Goal: Entertainment & Leisure: Consume media (video, audio)

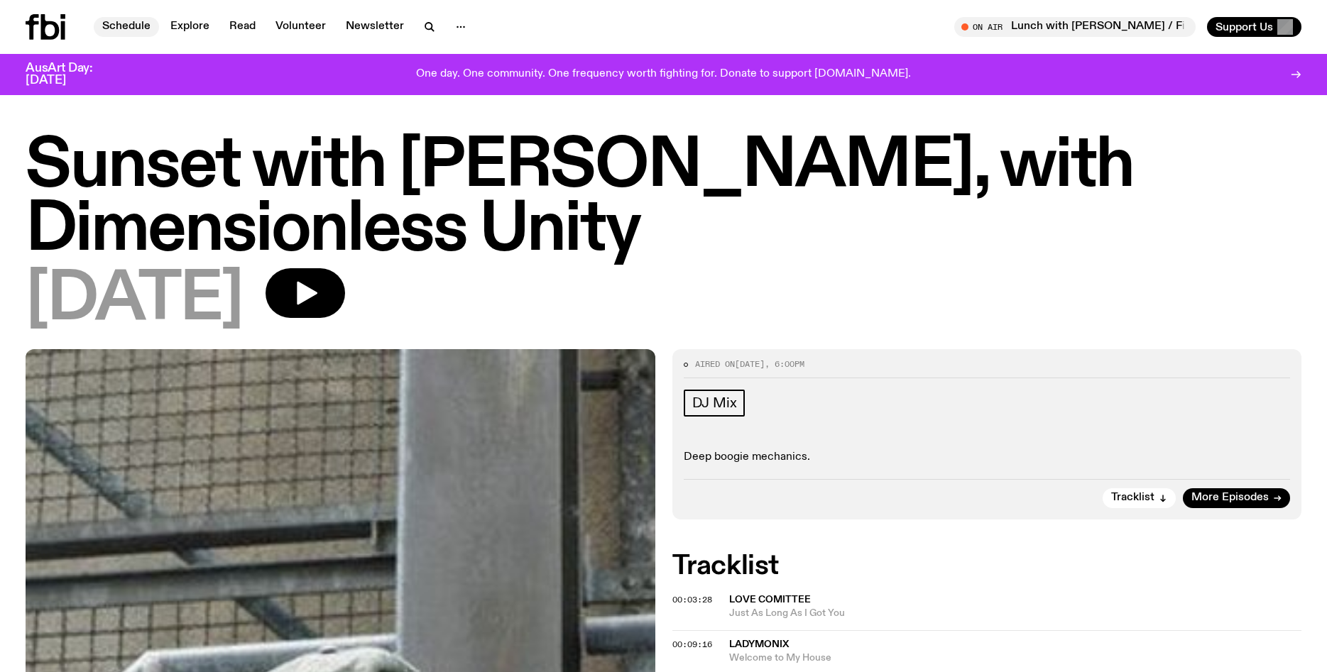
click at [129, 29] on link "Schedule" at bounding box center [126, 27] width 65 height 20
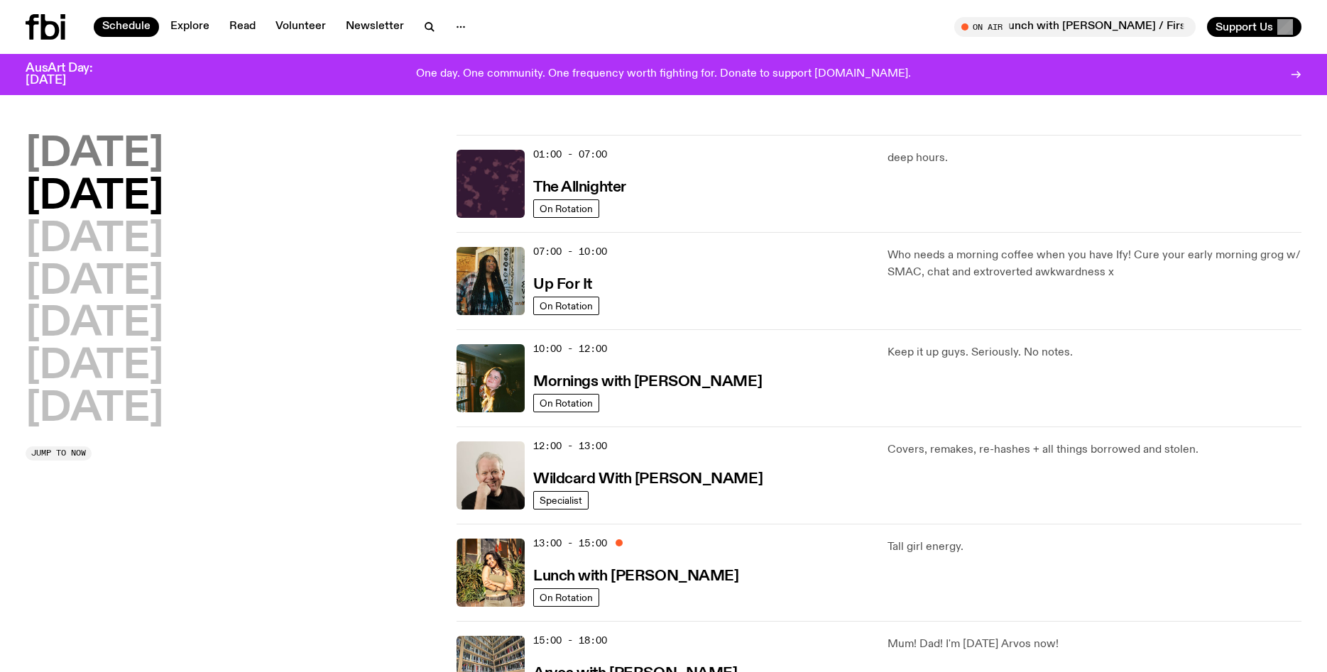
click at [129, 153] on h2 "[DATE]" at bounding box center [95, 155] width 138 height 40
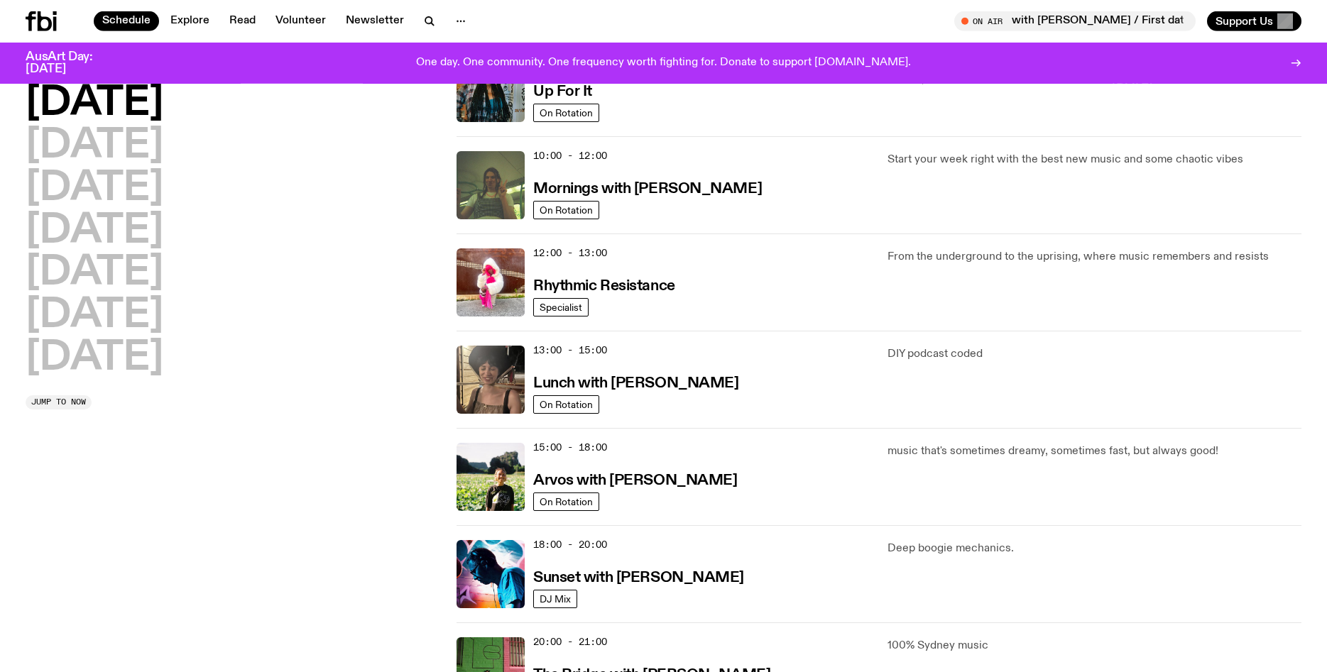
scroll to position [185, 0]
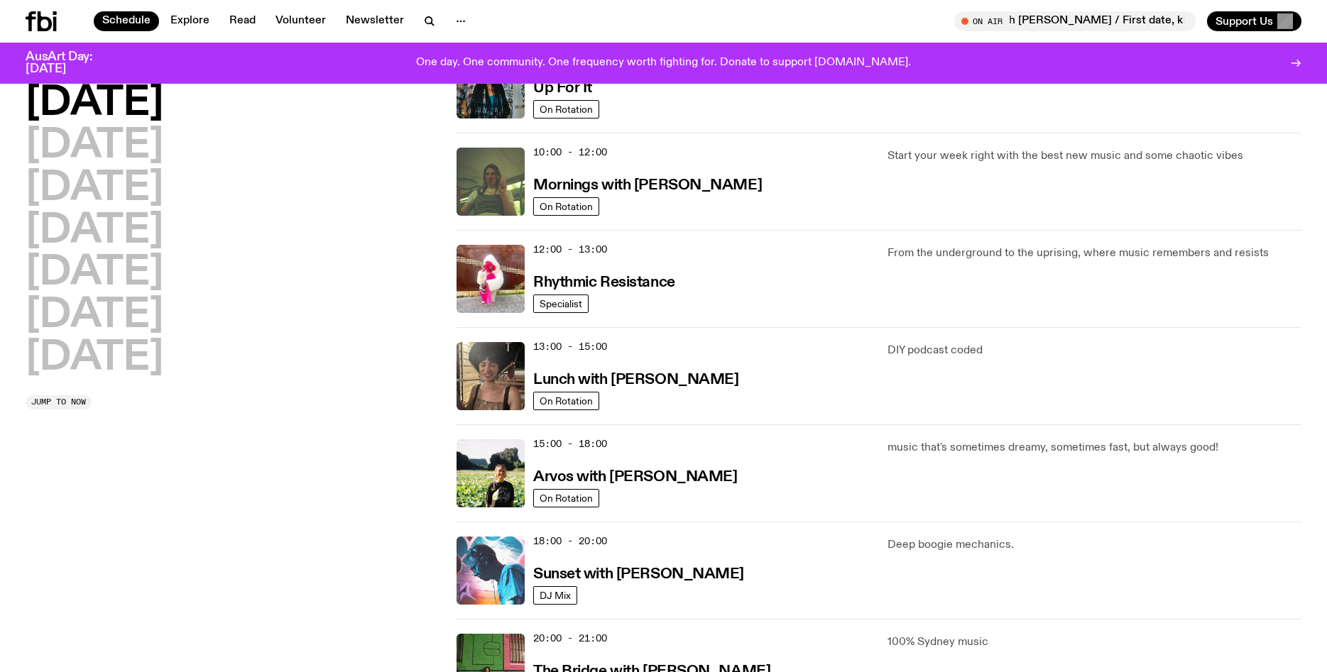
click at [480, 554] on img at bounding box center [491, 571] width 68 height 68
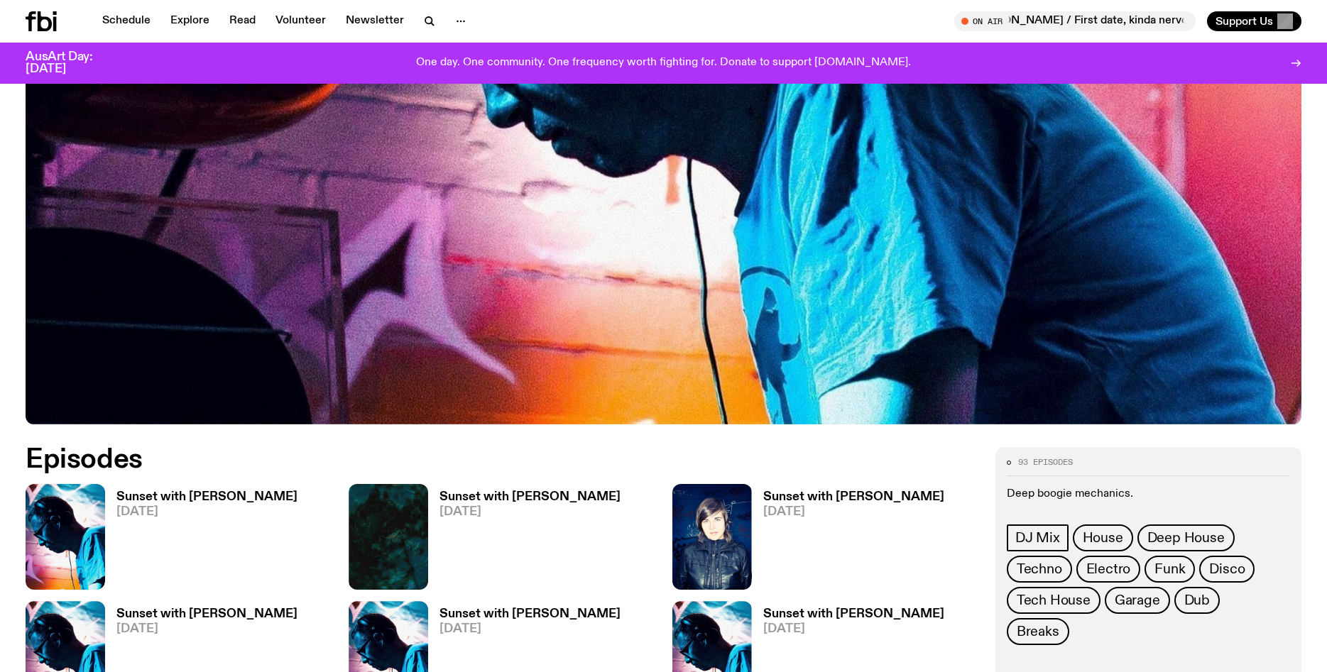
scroll to position [496, 0]
click at [95, 527] on img at bounding box center [66, 536] width 80 height 106
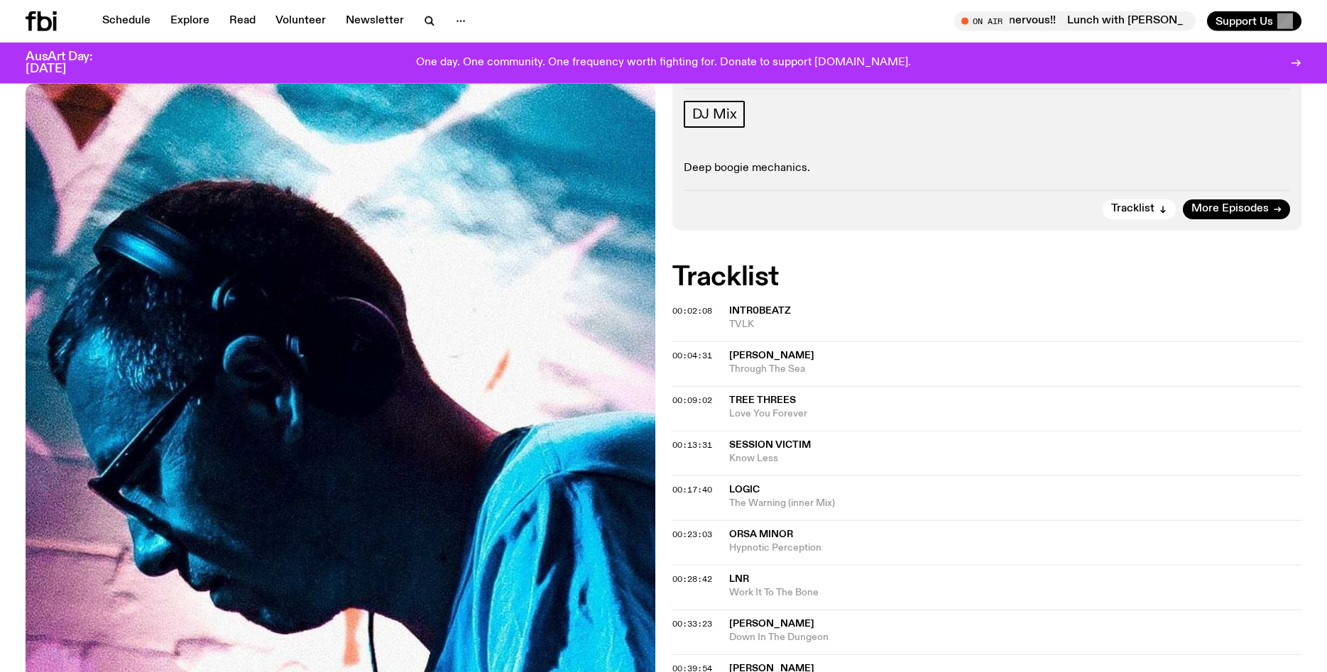
scroll to position [216, 0]
click at [750, 307] on span "intr0beatz" at bounding box center [760, 309] width 62 height 10
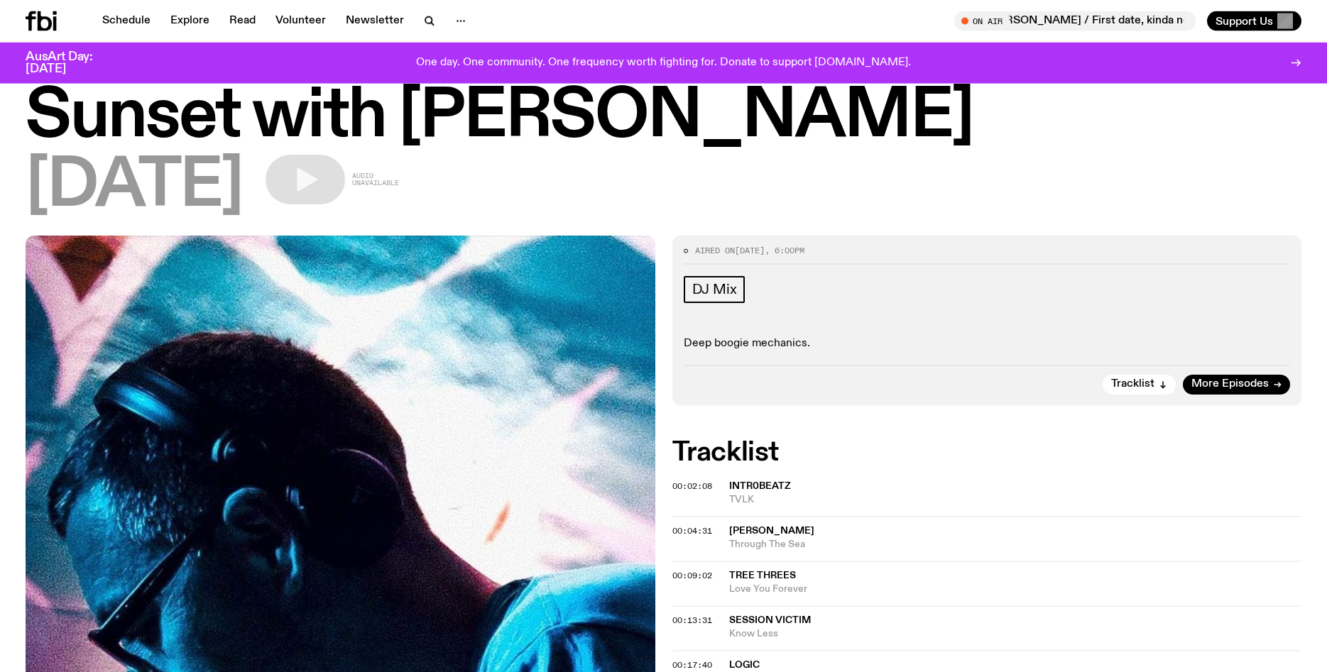
scroll to position [18, 0]
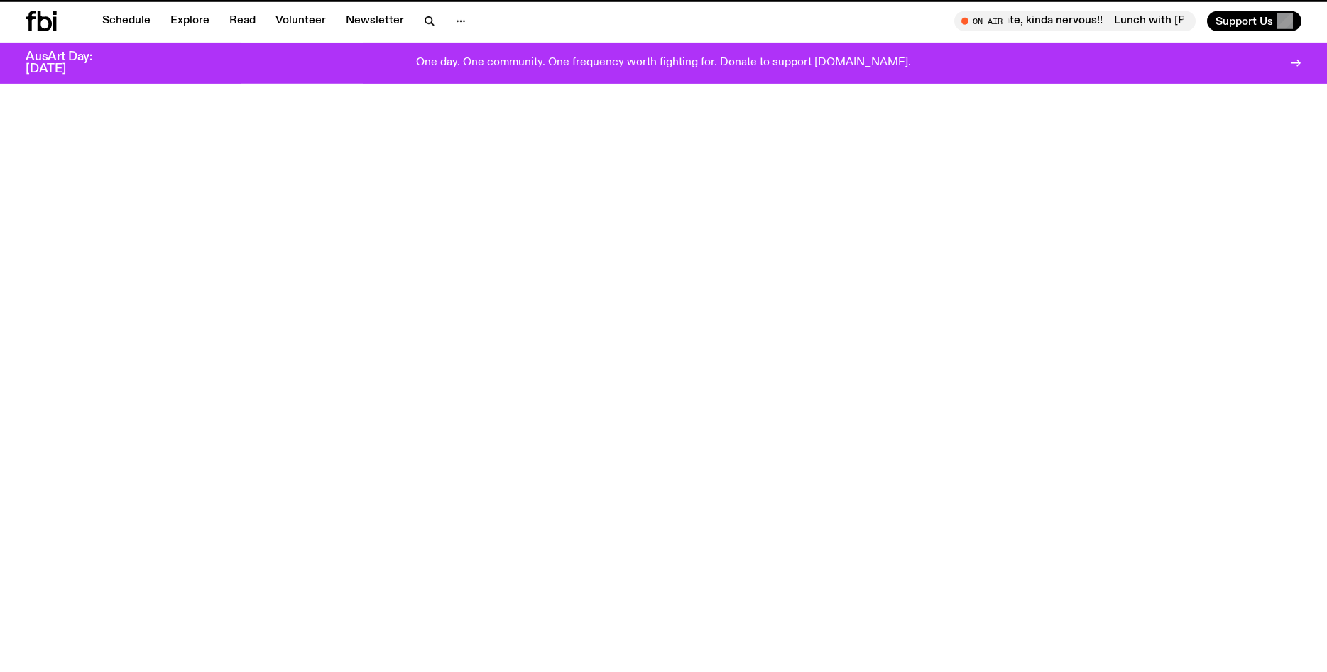
scroll to position [495, 0]
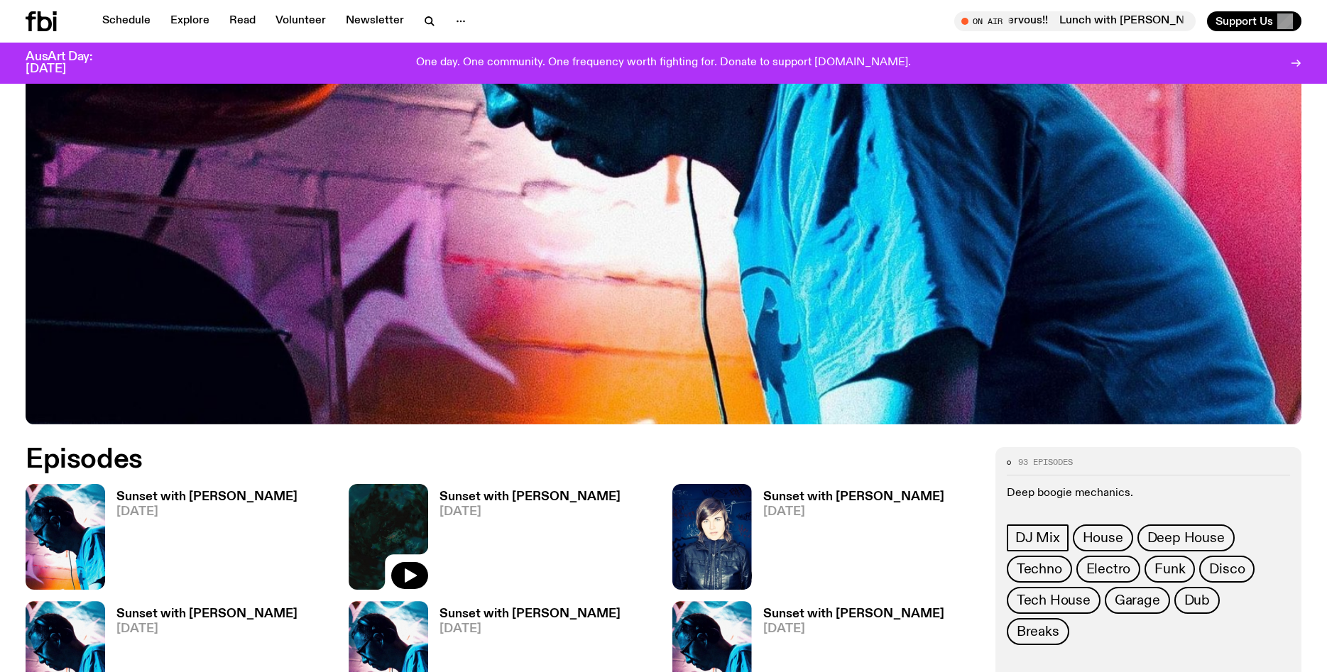
click at [414, 523] on img at bounding box center [389, 537] width 80 height 106
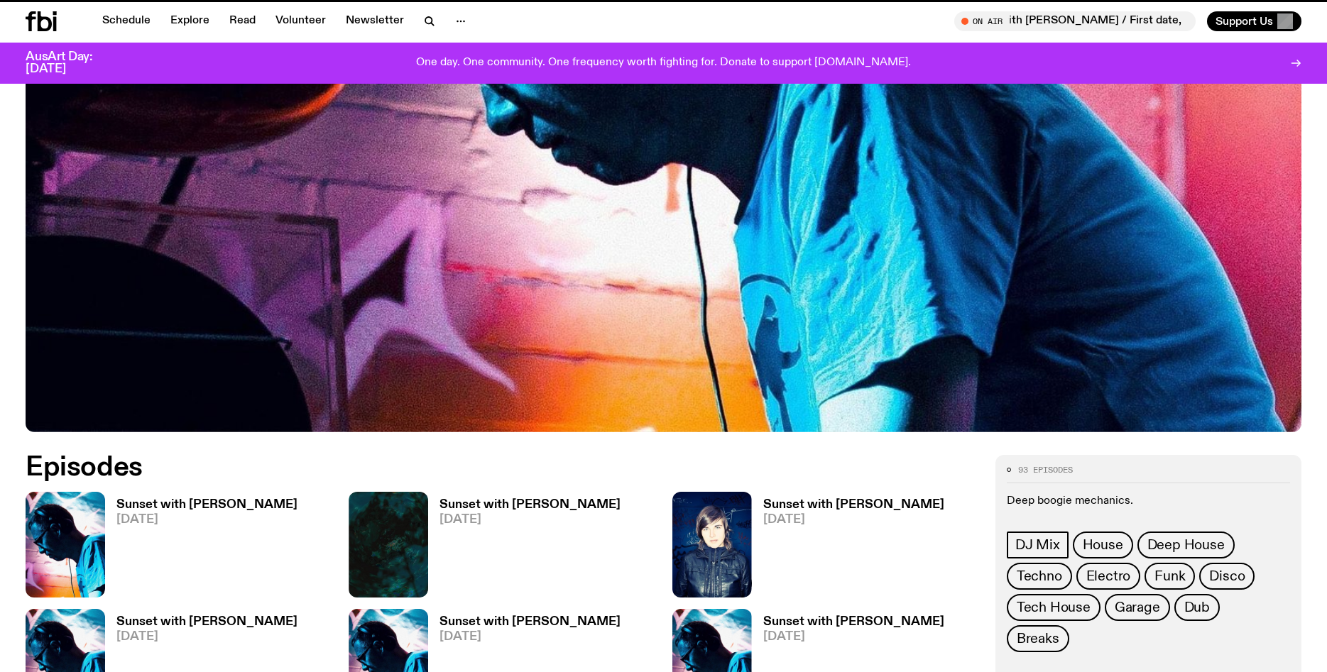
scroll to position [484, 0]
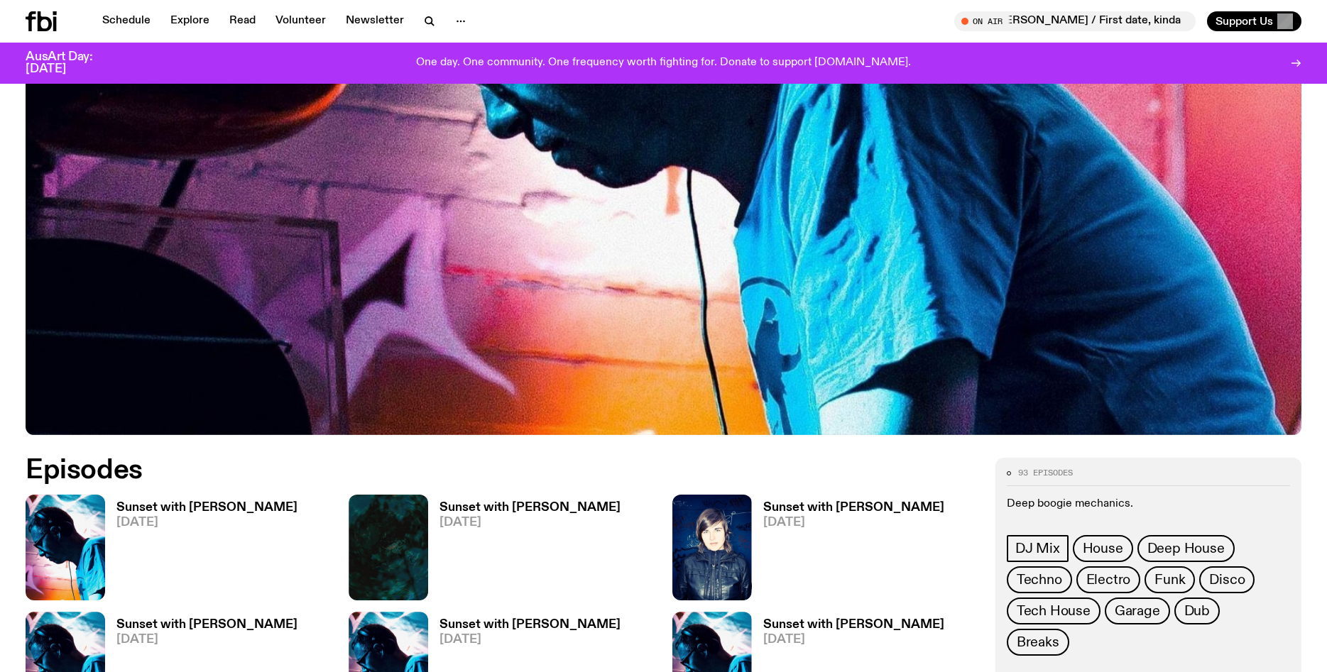
click at [92, 518] on img at bounding box center [66, 548] width 80 height 106
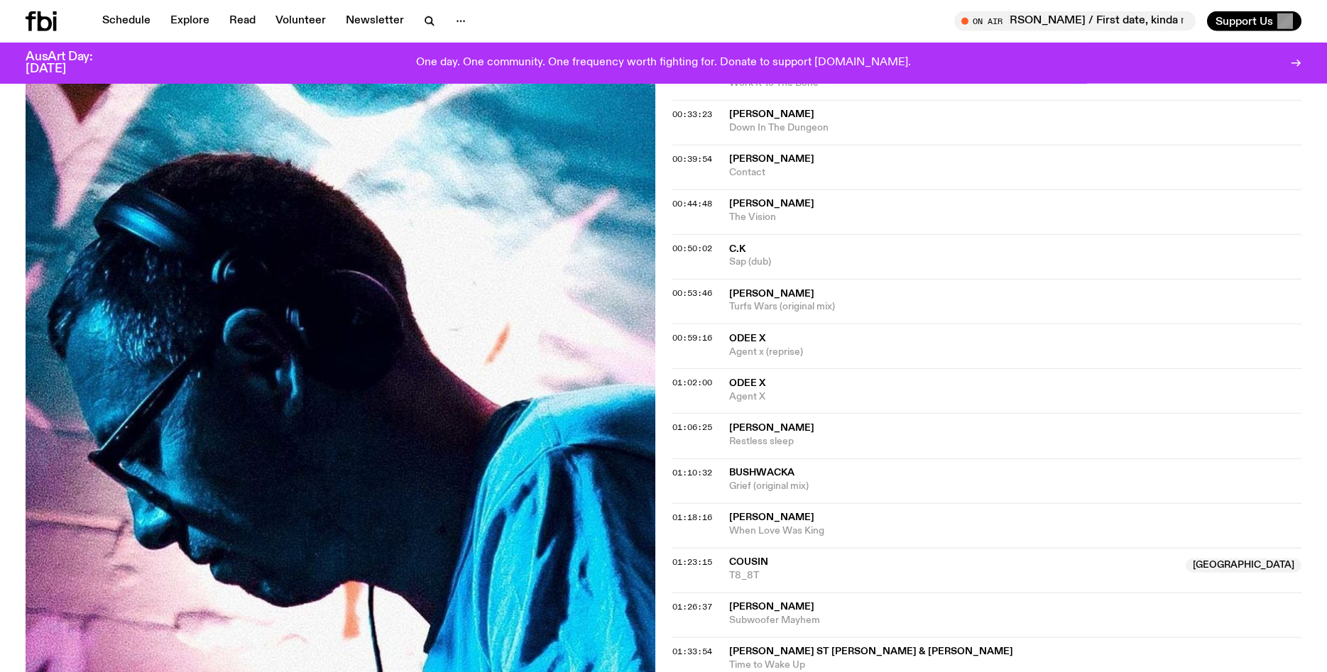
scroll to position [726, 0]
